Goal: Information Seeking & Learning: Learn about a topic

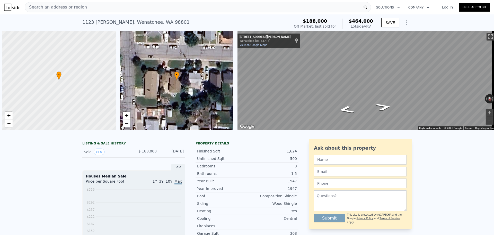
scroll to position [0, 2]
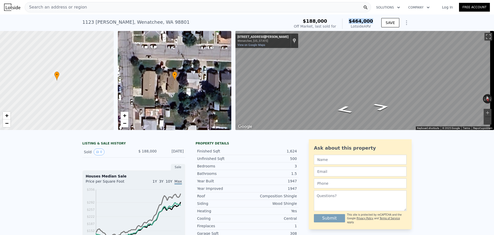
drag, startPoint x: 351, startPoint y: 20, endPoint x: 372, endPoint y: 21, distance: 20.9
click at [372, 21] on div "$464,000 Lotside ARV" at bounding box center [357, 24] width 31 height 10
copy span "$464,000"
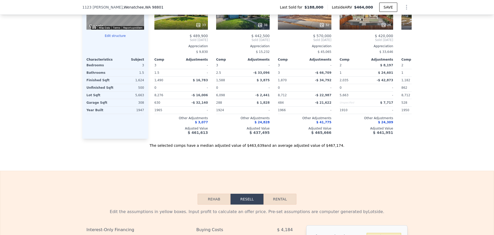
scroll to position [650, 0]
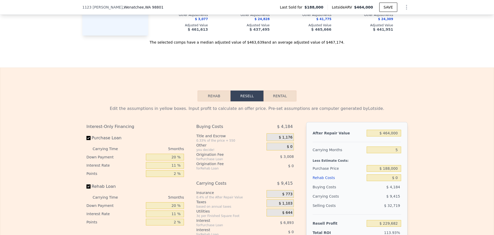
click at [213, 101] on button "Rehab" at bounding box center [214, 95] width 33 height 11
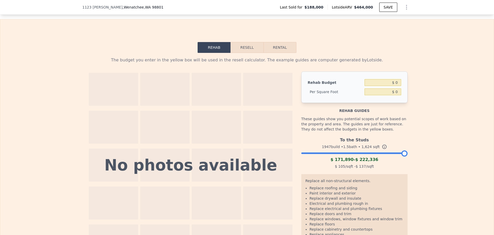
scroll to position [753, 0]
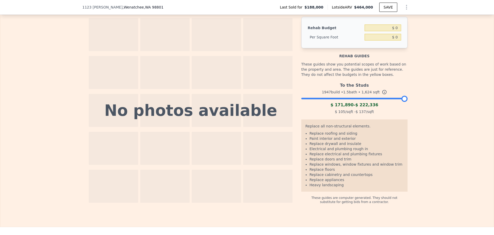
click at [361, 99] on div at bounding box center [354, 97] width 106 height 3
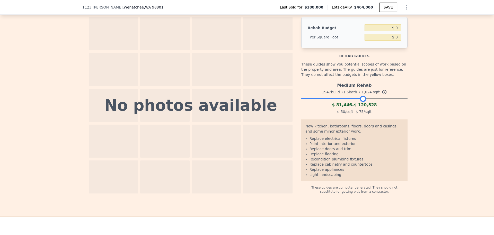
click at [343, 99] on div at bounding box center [354, 97] width 106 height 3
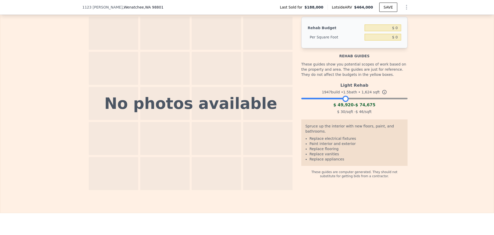
click at [365, 107] on div "Light Rehab 1947 build • 1.5 bath • 1,624 sqft $ 49,920 - $ 74,675 $ 30 /sqft -…" at bounding box center [354, 97] width 106 height 35
click at [360, 99] on div at bounding box center [354, 97] width 106 height 3
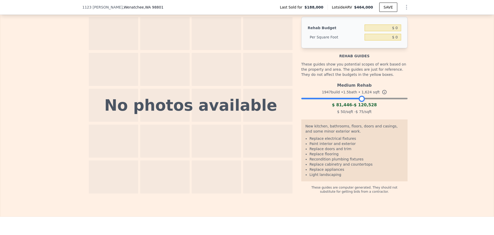
click at [389, 99] on div at bounding box center [354, 97] width 106 height 3
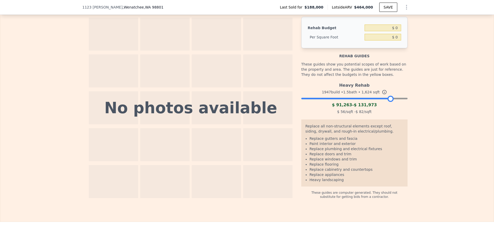
click at [357, 99] on div at bounding box center [354, 97] width 106 height 3
